Goal: Task Accomplishment & Management: Manage account settings

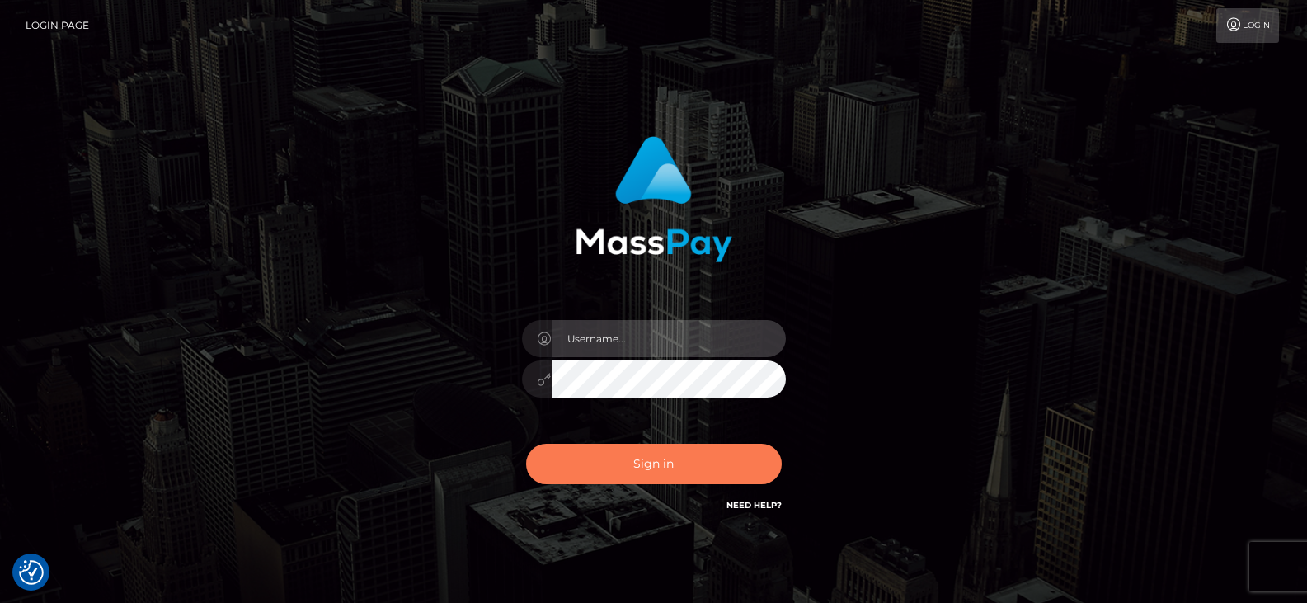
type input "Nocelyn.xcite"
click at [602, 469] on button "Sign in" at bounding box center [654, 463] width 256 height 40
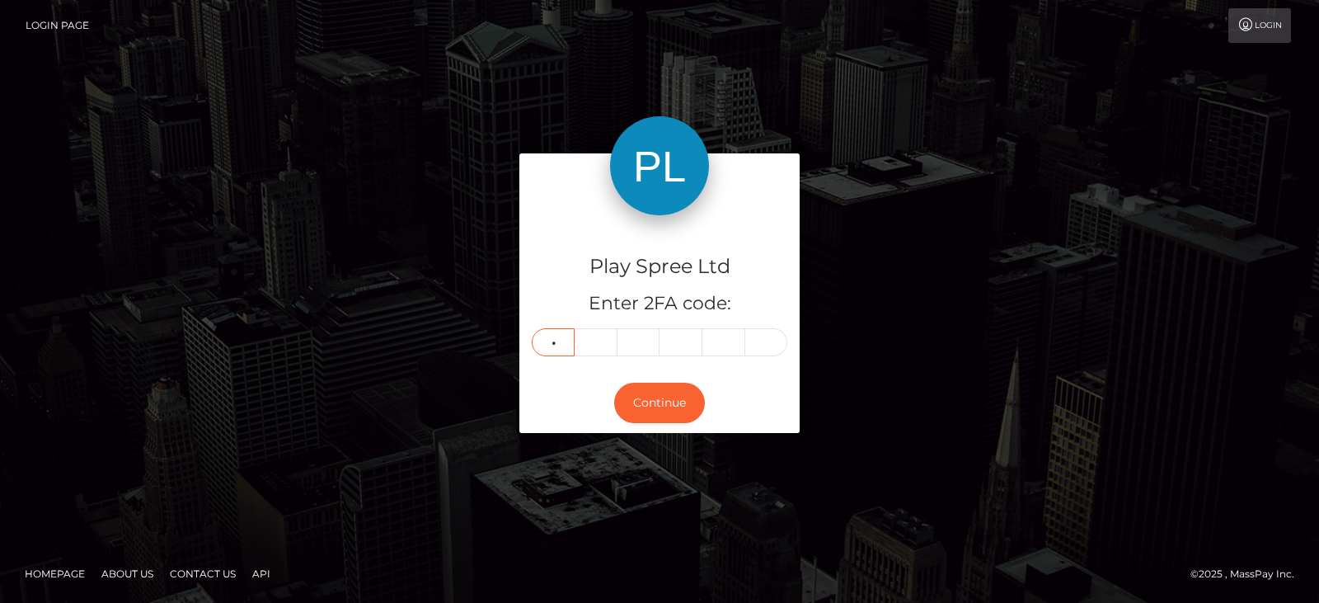
type input "2"
type input "7"
type input "2"
type input "1"
type input "3"
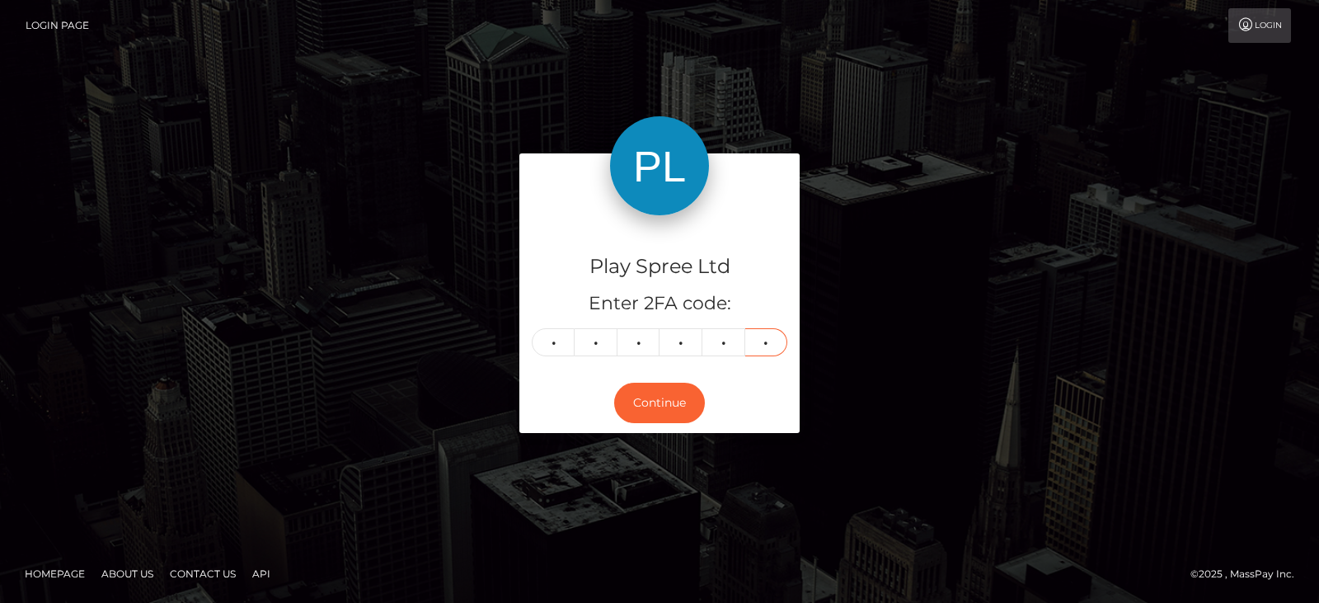
type input "1"
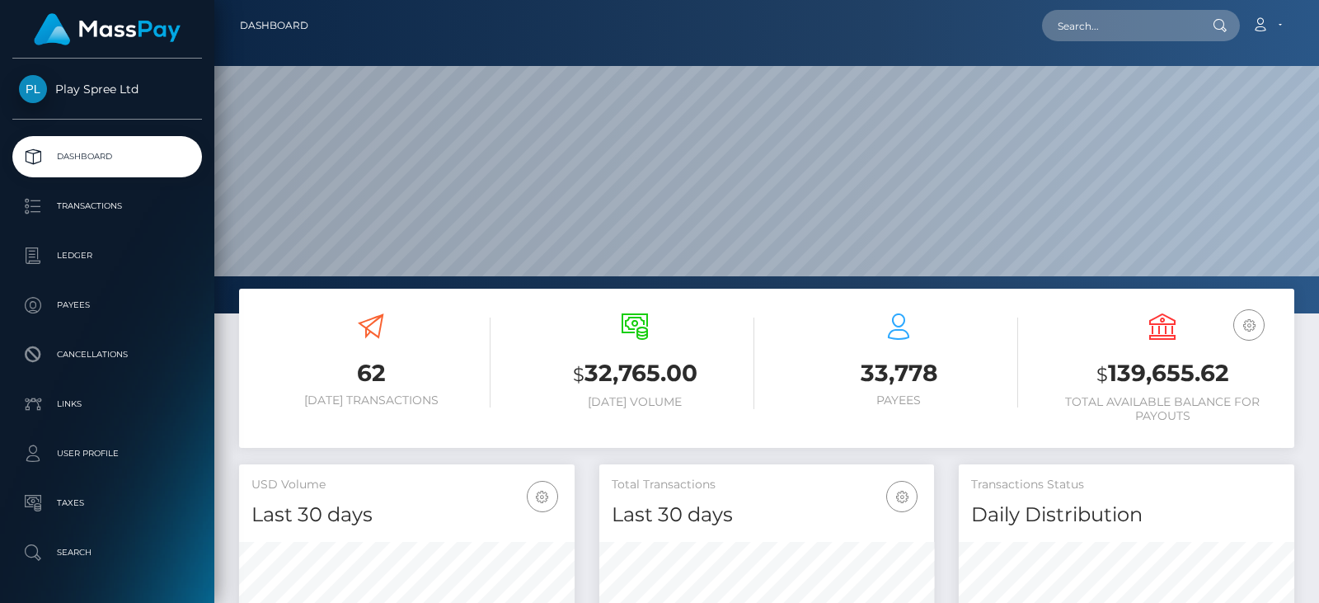
scroll to position [293, 335]
click at [1177, 367] on h3 "$ 139,655.62" at bounding box center [1162, 374] width 239 height 34
copy h3 "139,655.62"
